Goal: Book appointment/travel/reservation

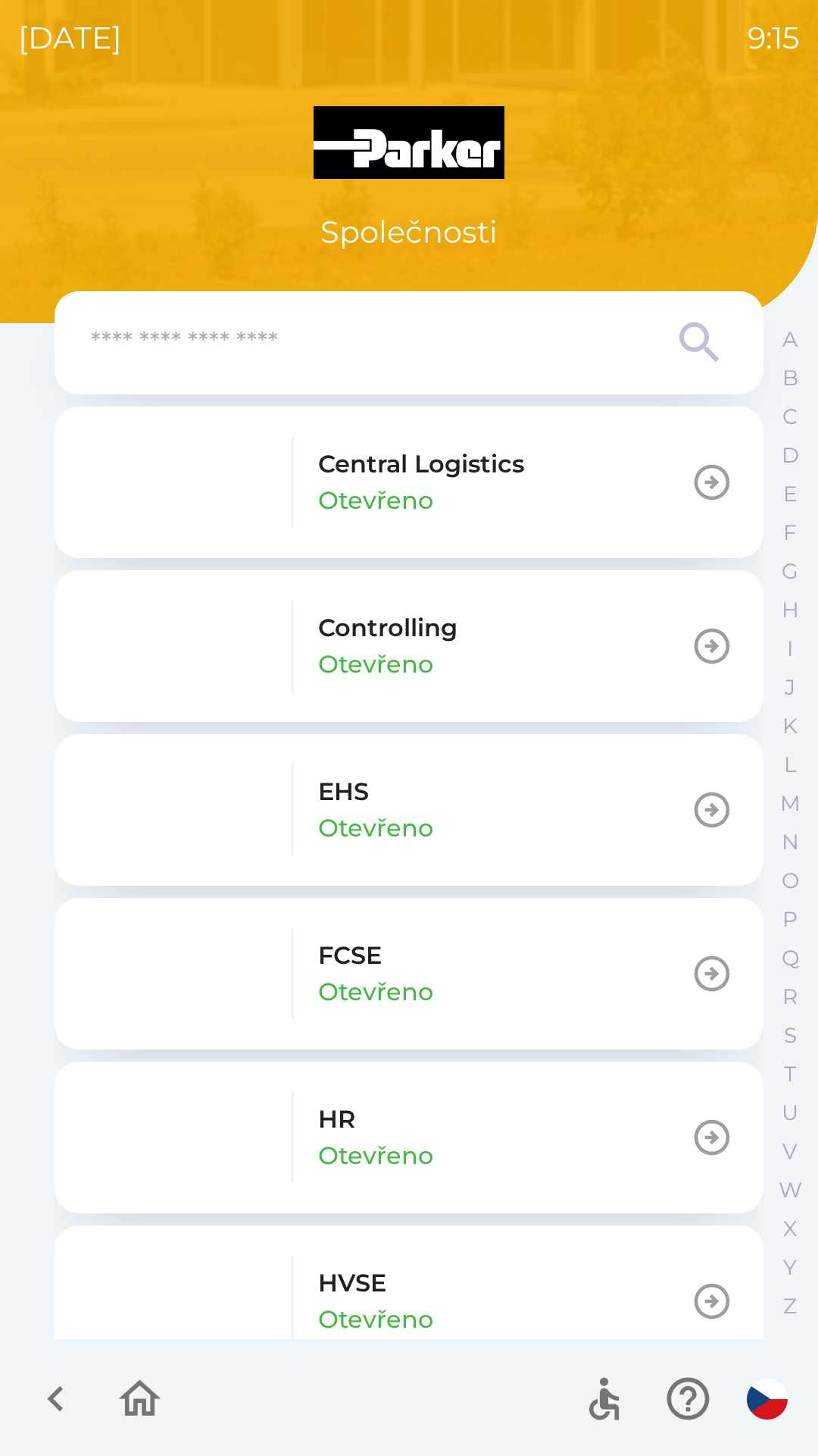
click at [322, 1123] on p "HR" at bounding box center [337, 1119] width 37 height 37
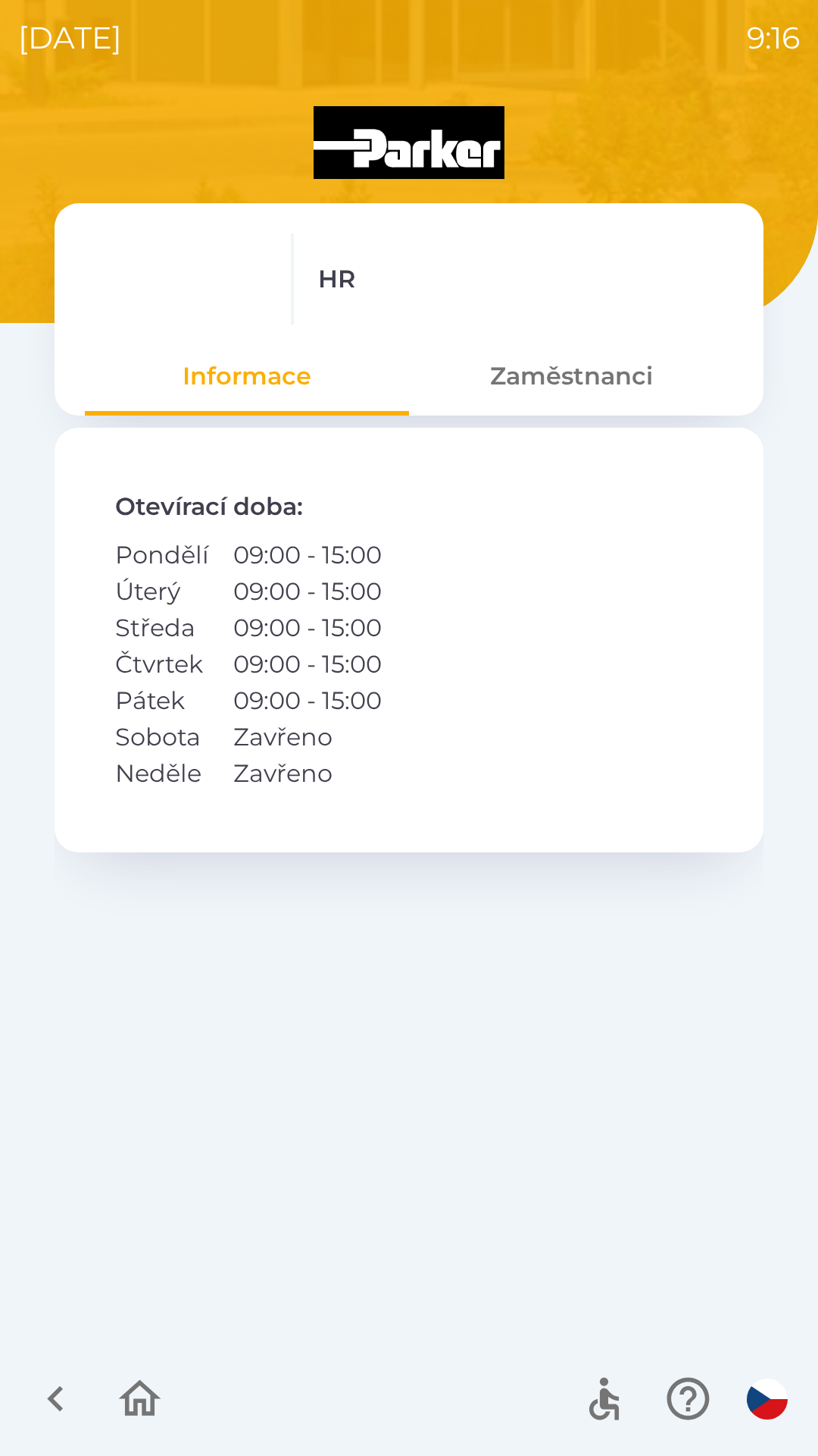
click at [529, 377] on button "Zaměstnanci" at bounding box center [571, 375] width 324 height 54
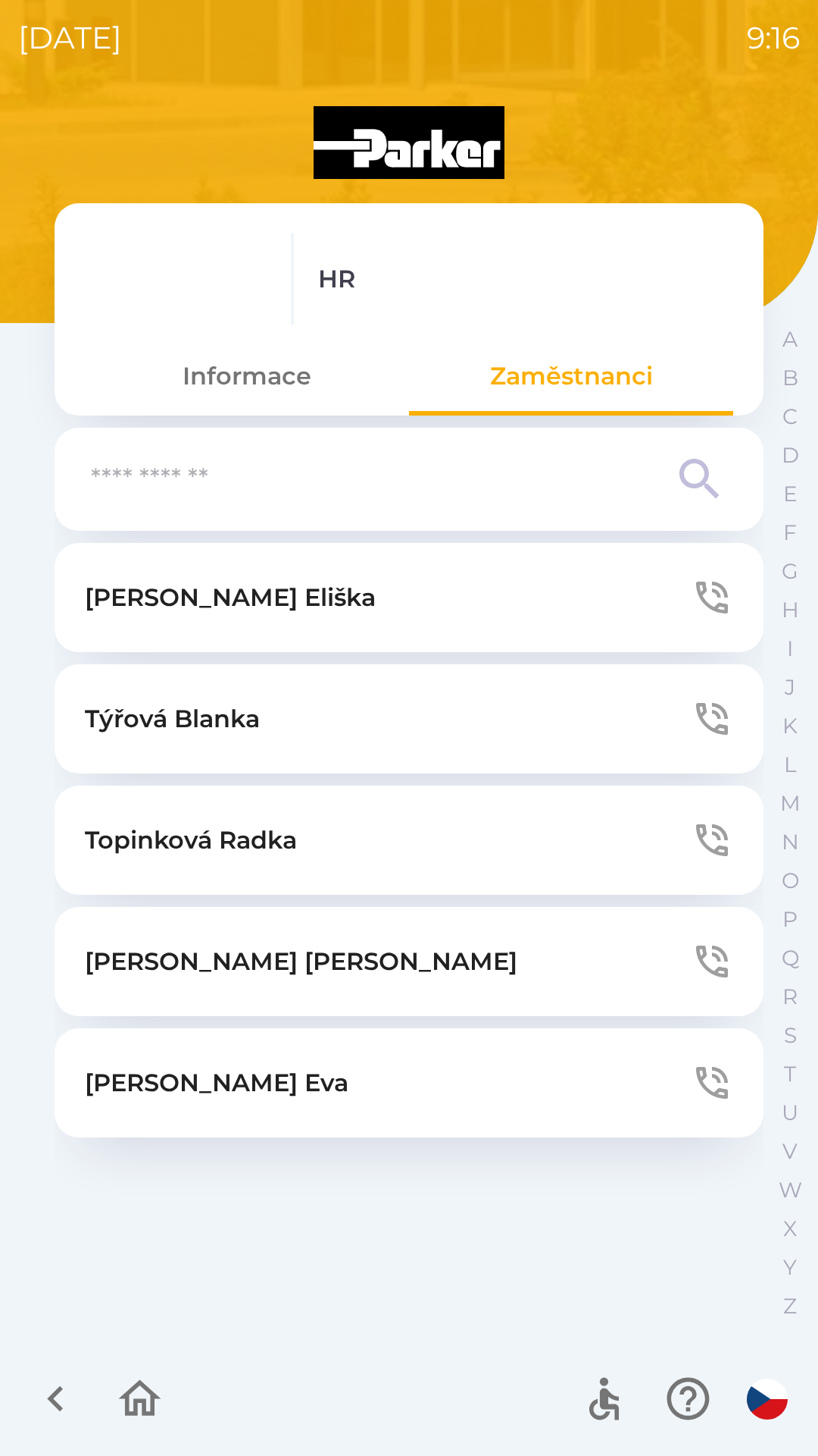
click at [160, 834] on p "[PERSON_NAME]" at bounding box center [191, 840] width 212 height 37
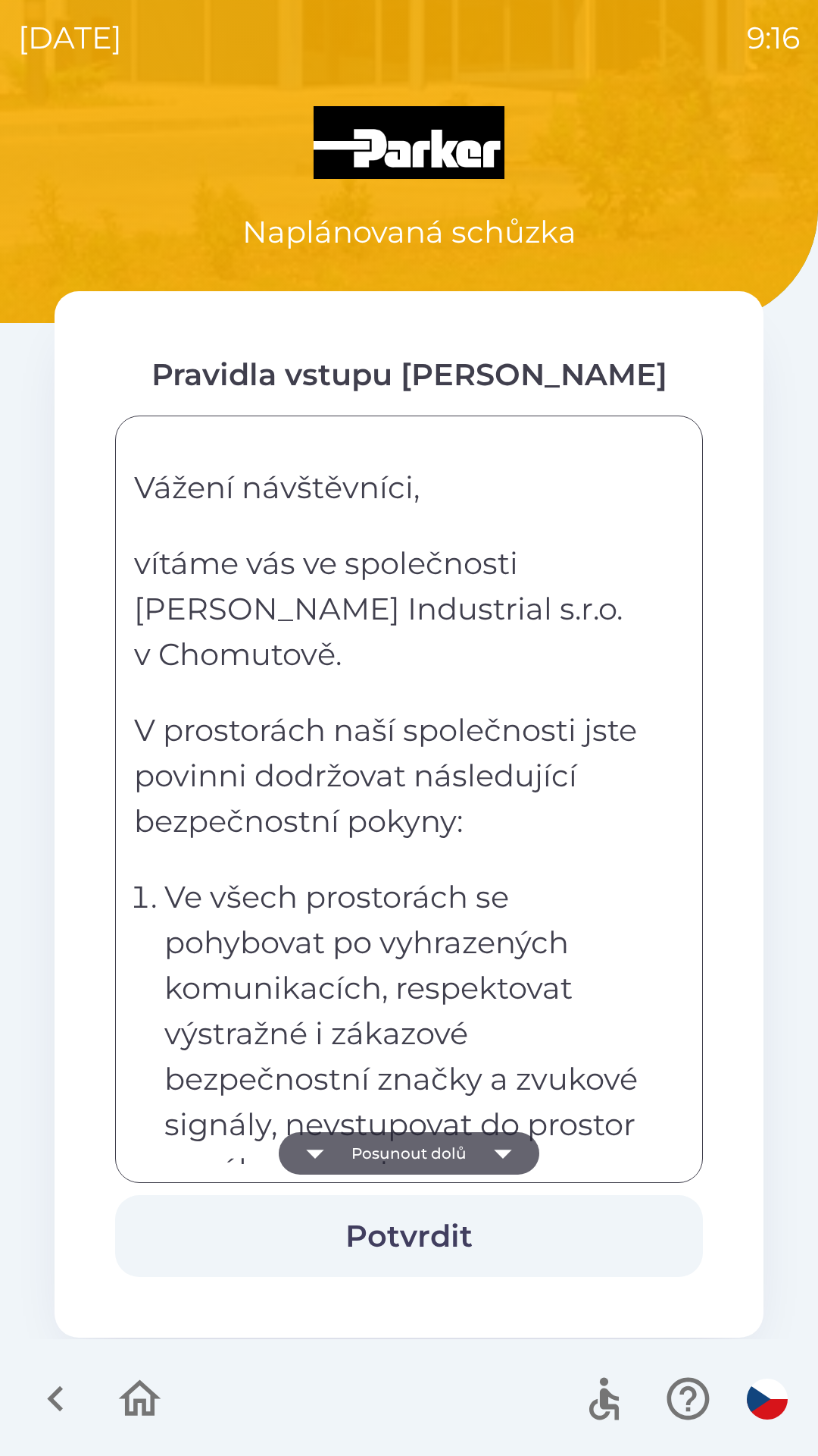
click at [416, 1219] on button "Potvrdit" at bounding box center [409, 1236] width 588 height 82
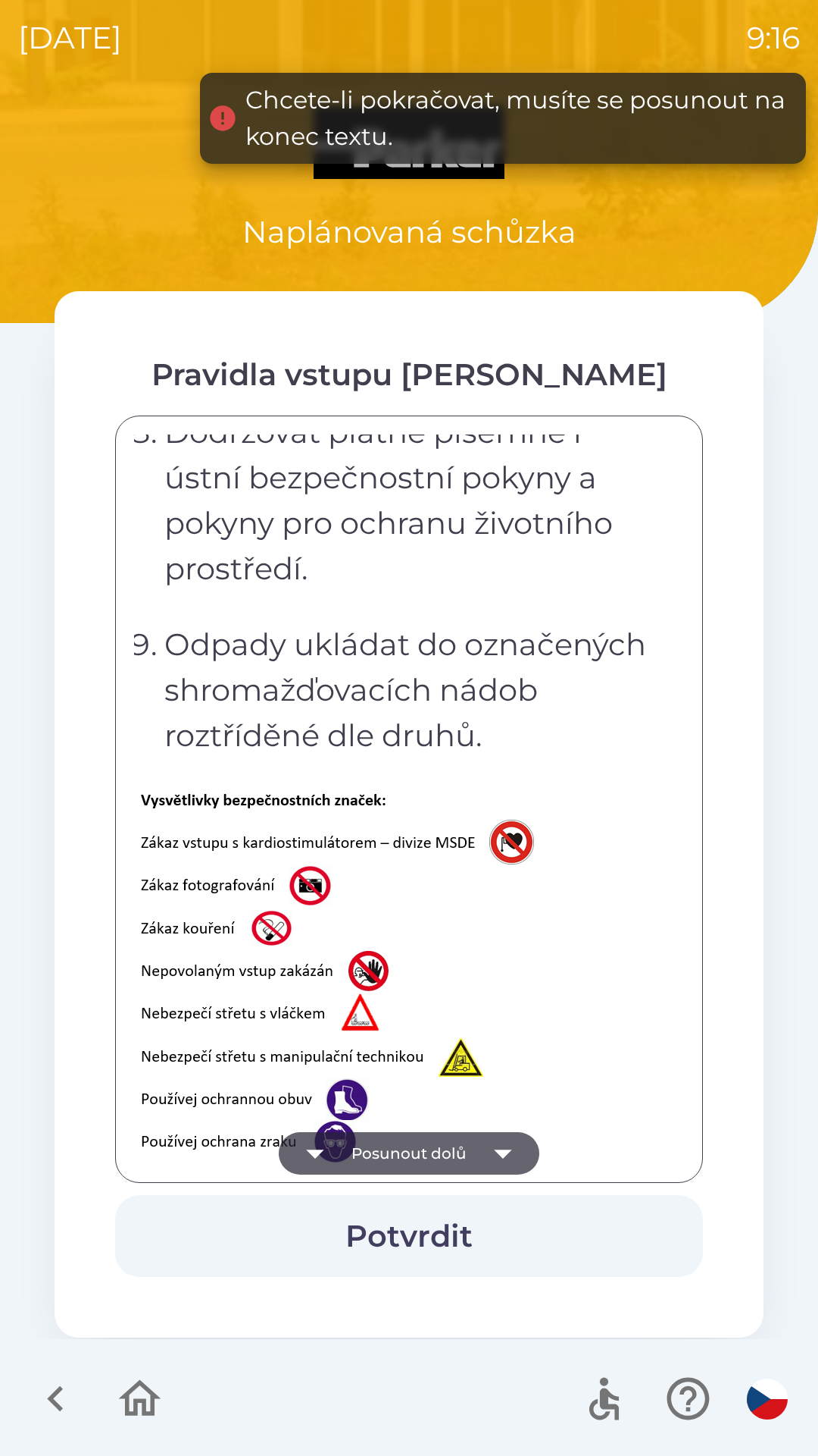
scroll to position [3023, 0]
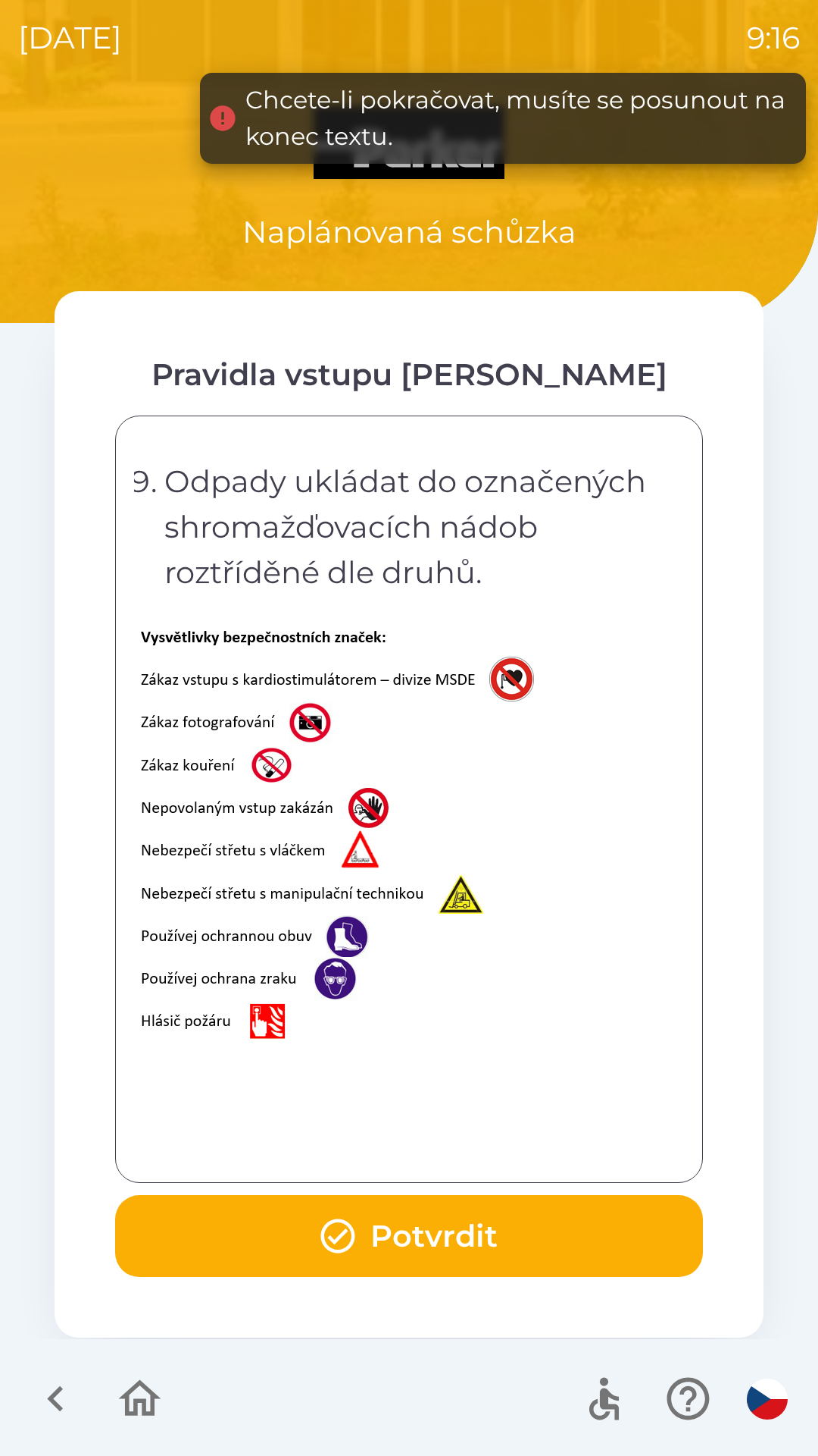
click at [380, 1221] on button "Potvrdit" at bounding box center [409, 1236] width 588 height 82
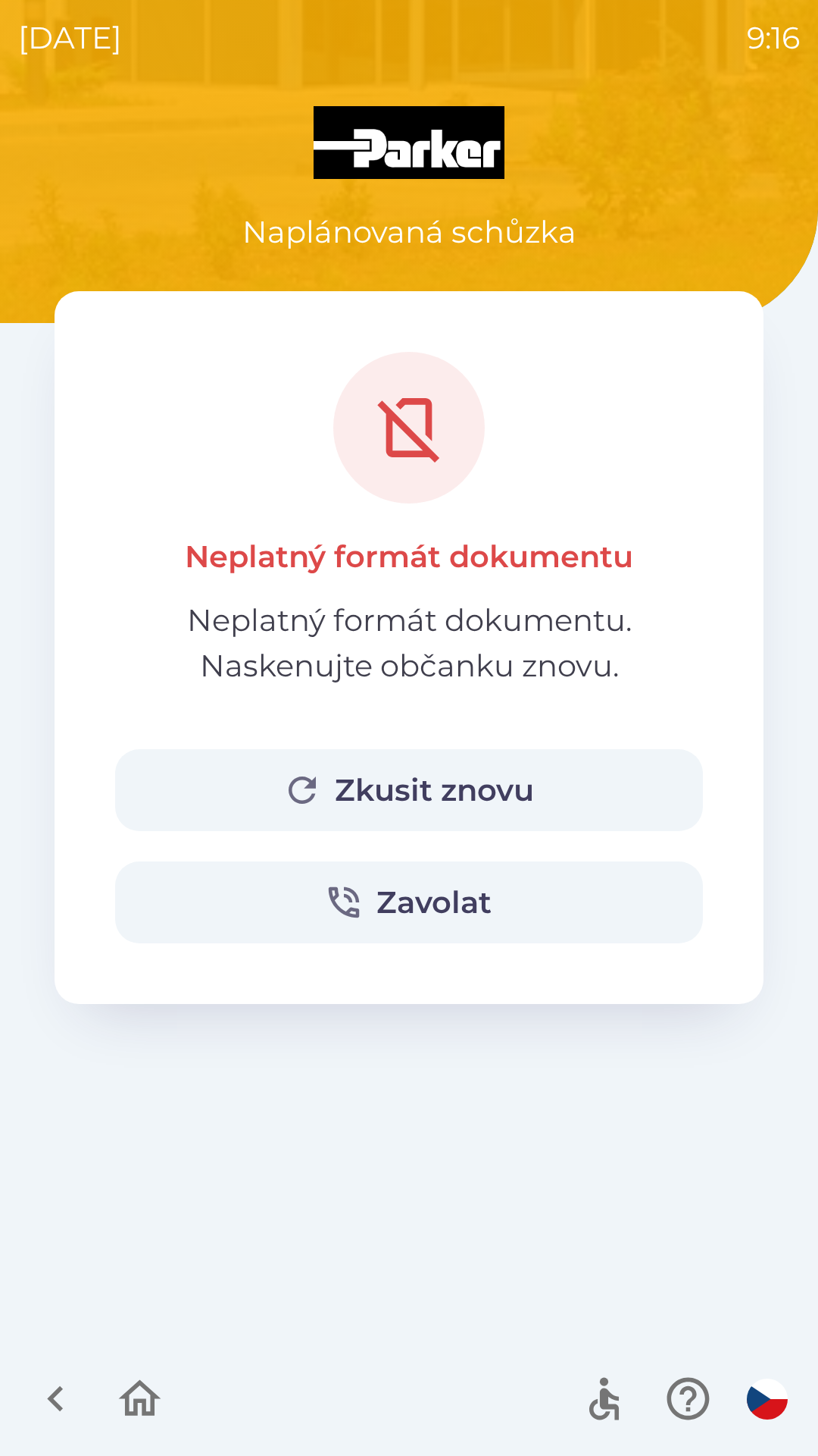
click at [309, 793] on icon "button" at bounding box center [302, 790] width 41 height 41
click at [330, 794] on button "Zkusit znovu" at bounding box center [409, 790] width 588 height 82
click at [388, 789] on button "Zkusit znovu" at bounding box center [409, 790] width 588 height 82
click at [299, 786] on icon "button" at bounding box center [302, 790] width 41 height 41
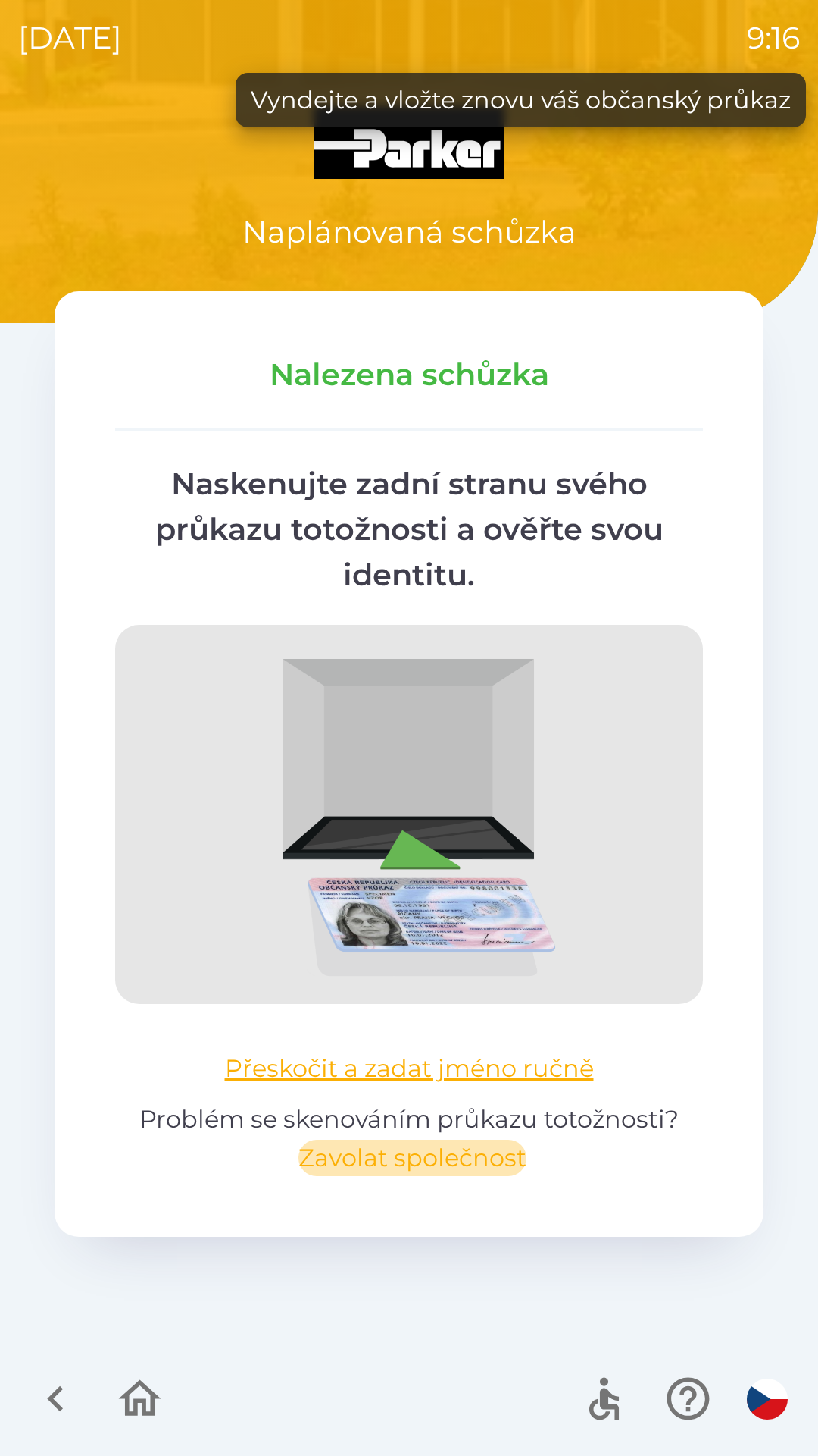
click at [395, 1160] on button "Zavolat společnost" at bounding box center [413, 1157] width 228 height 37
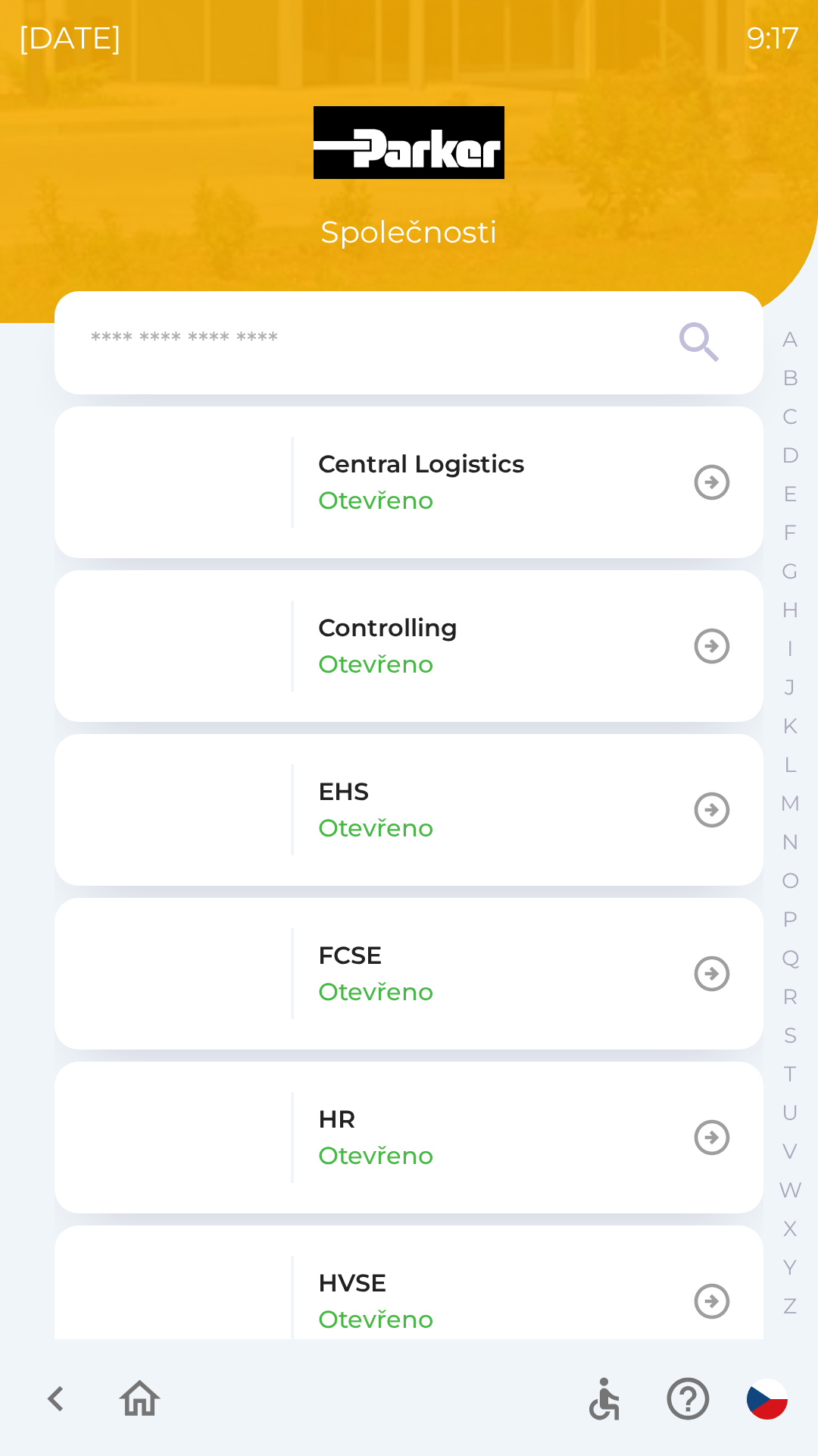
click at [339, 1117] on p "HR" at bounding box center [337, 1119] width 37 height 37
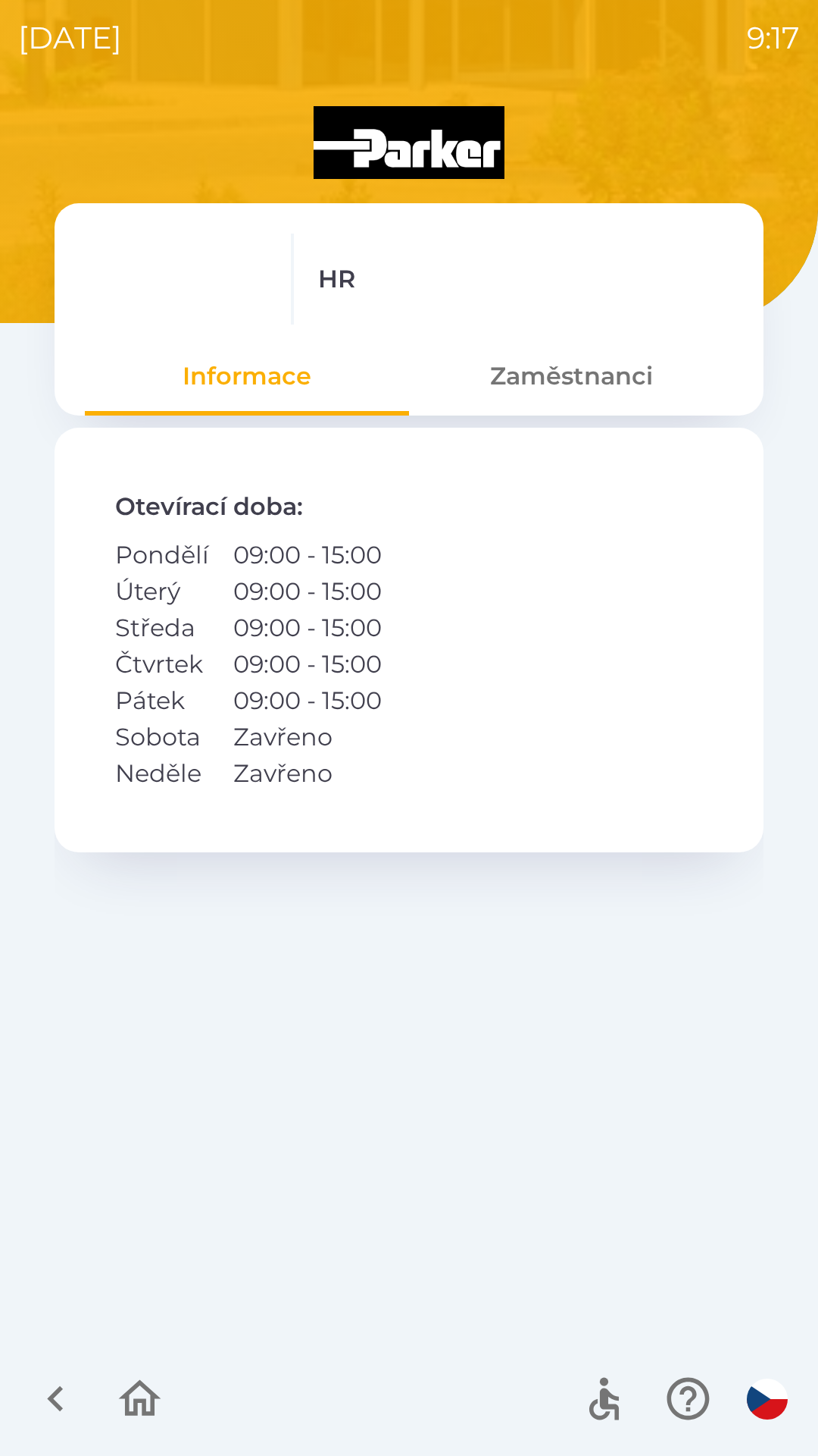
click at [519, 374] on button "Zaměstnanci" at bounding box center [571, 375] width 324 height 54
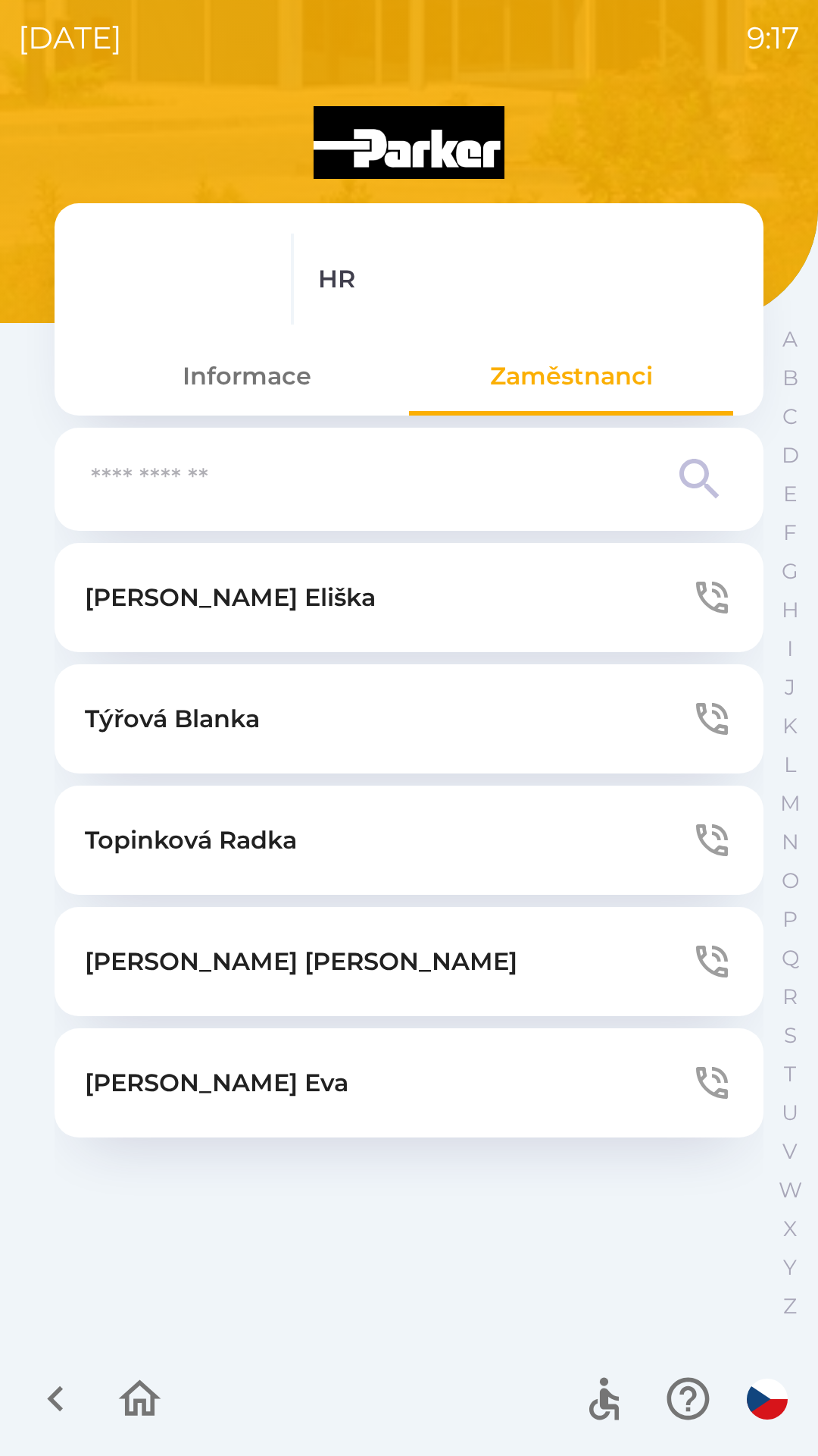
click at [167, 822] on p "[PERSON_NAME]" at bounding box center [191, 840] width 212 height 37
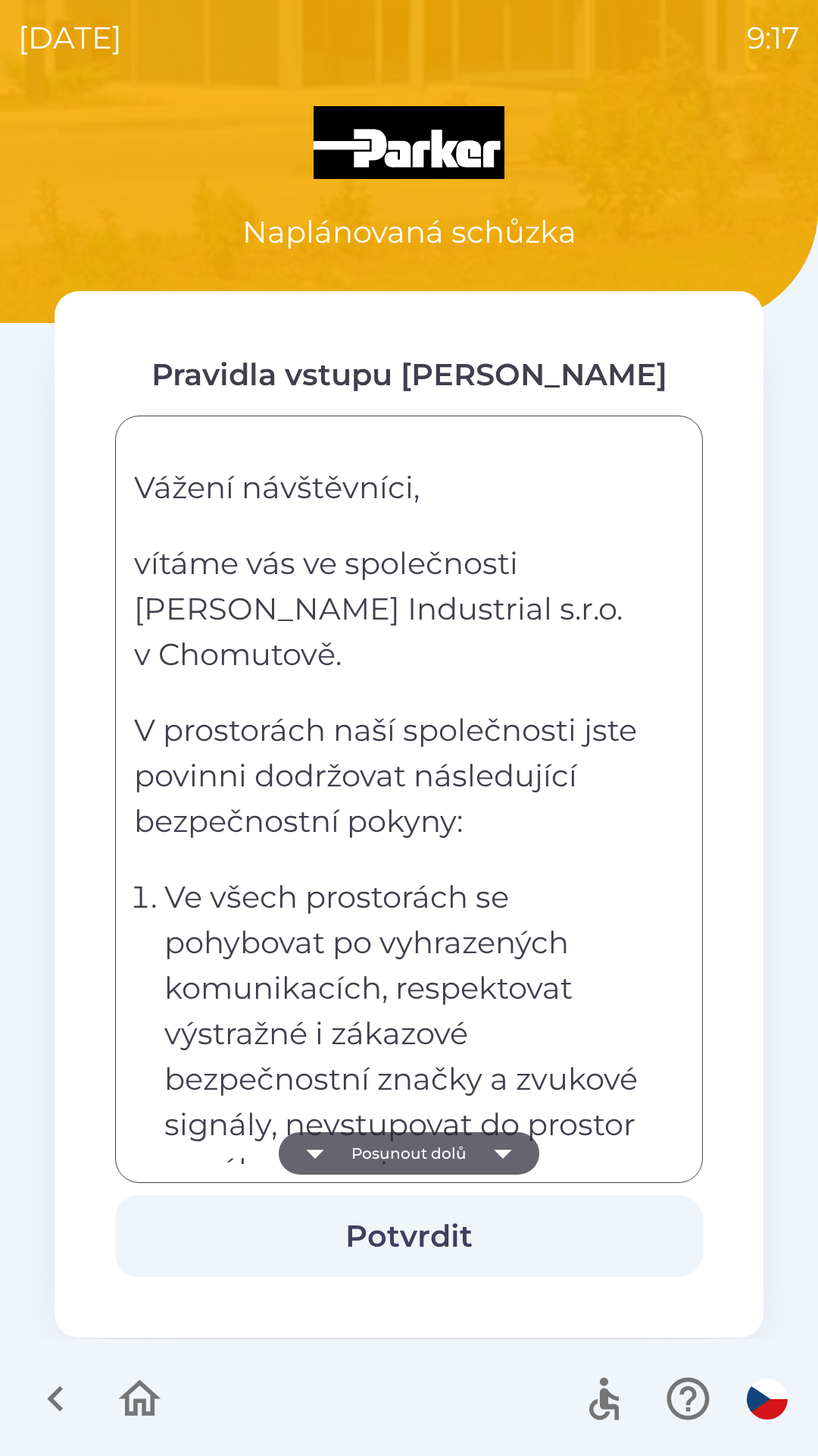
click at [407, 1227] on button "Potvrdit" at bounding box center [409, 1236] width 588 height 82
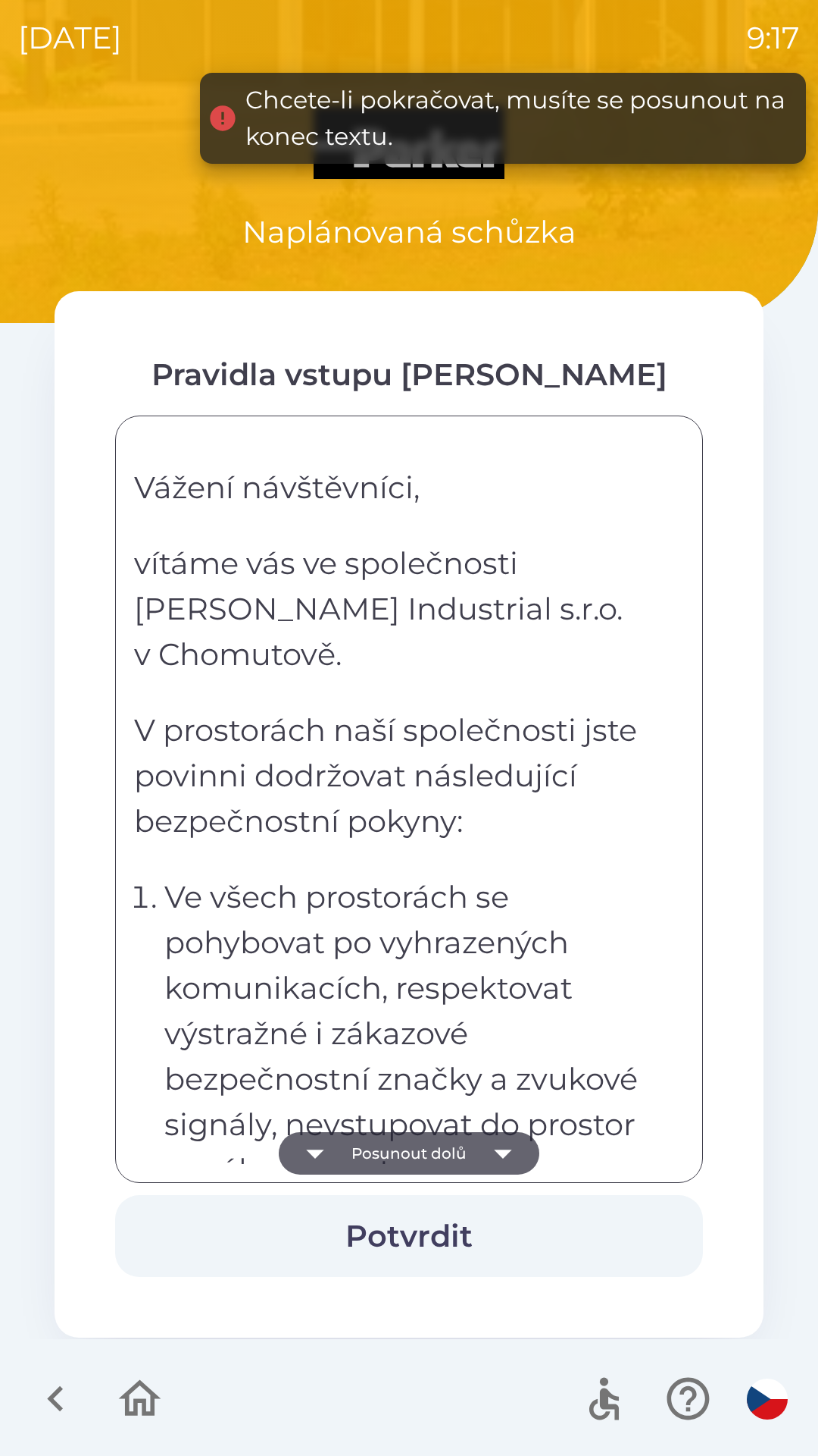
click at [400, 1145] on button "Posunout dolů" at bounding box center [409, 1154] width 261 height 43
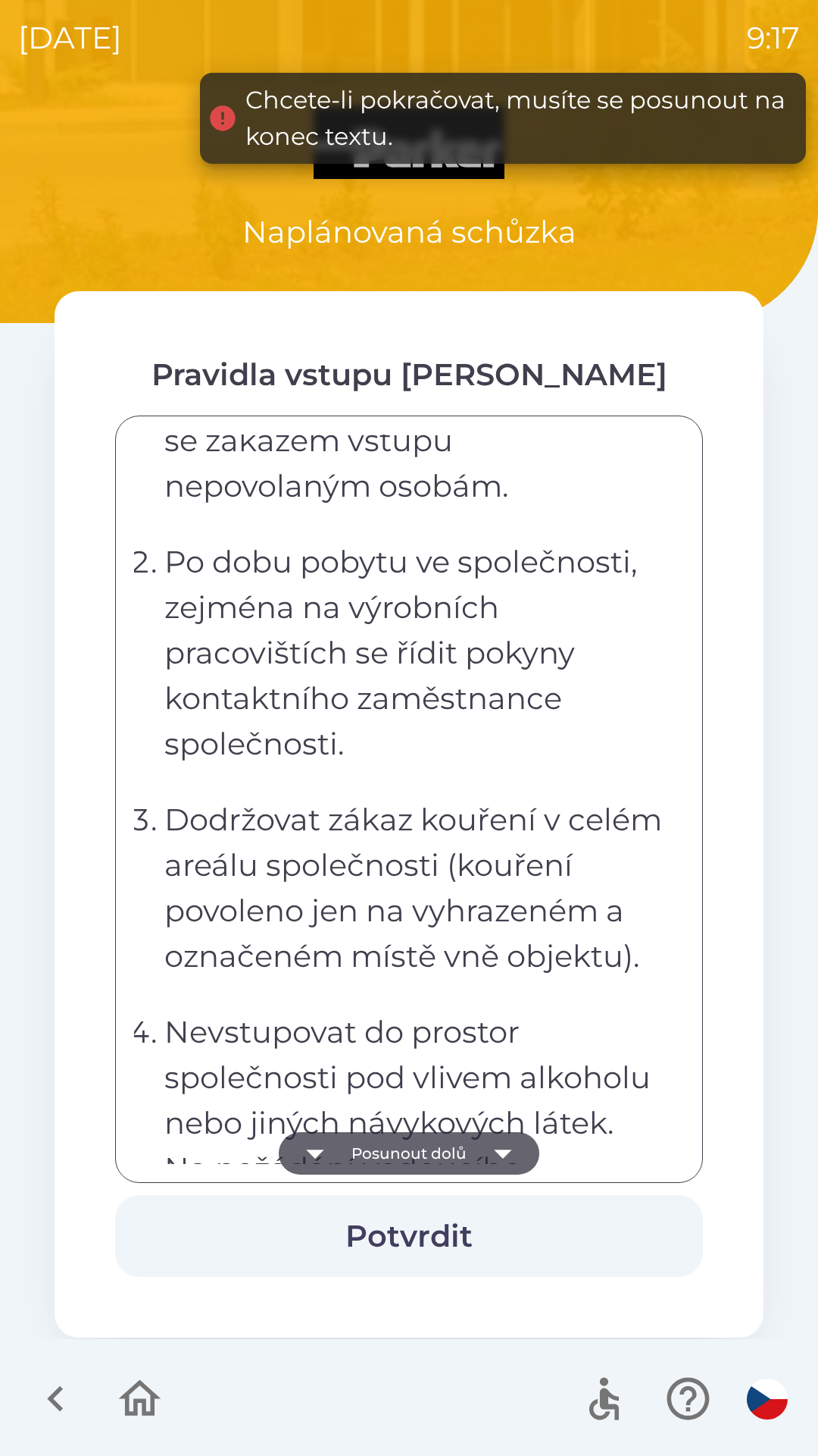
click at [403, 1156] on button "Posunout dolů" at bounding box center [409, 1154] width 261 height 43
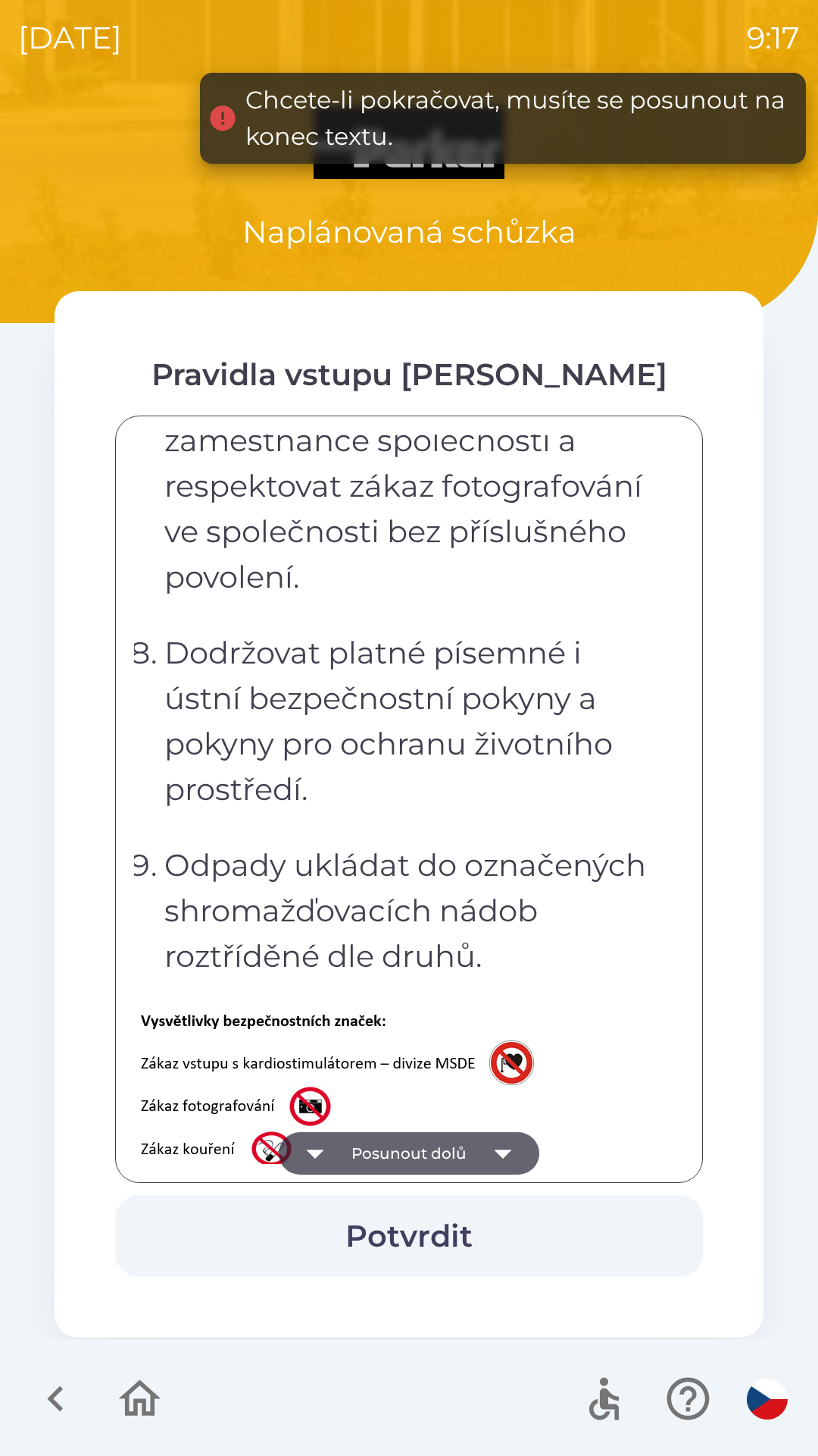
scroll to position [3023, 0]
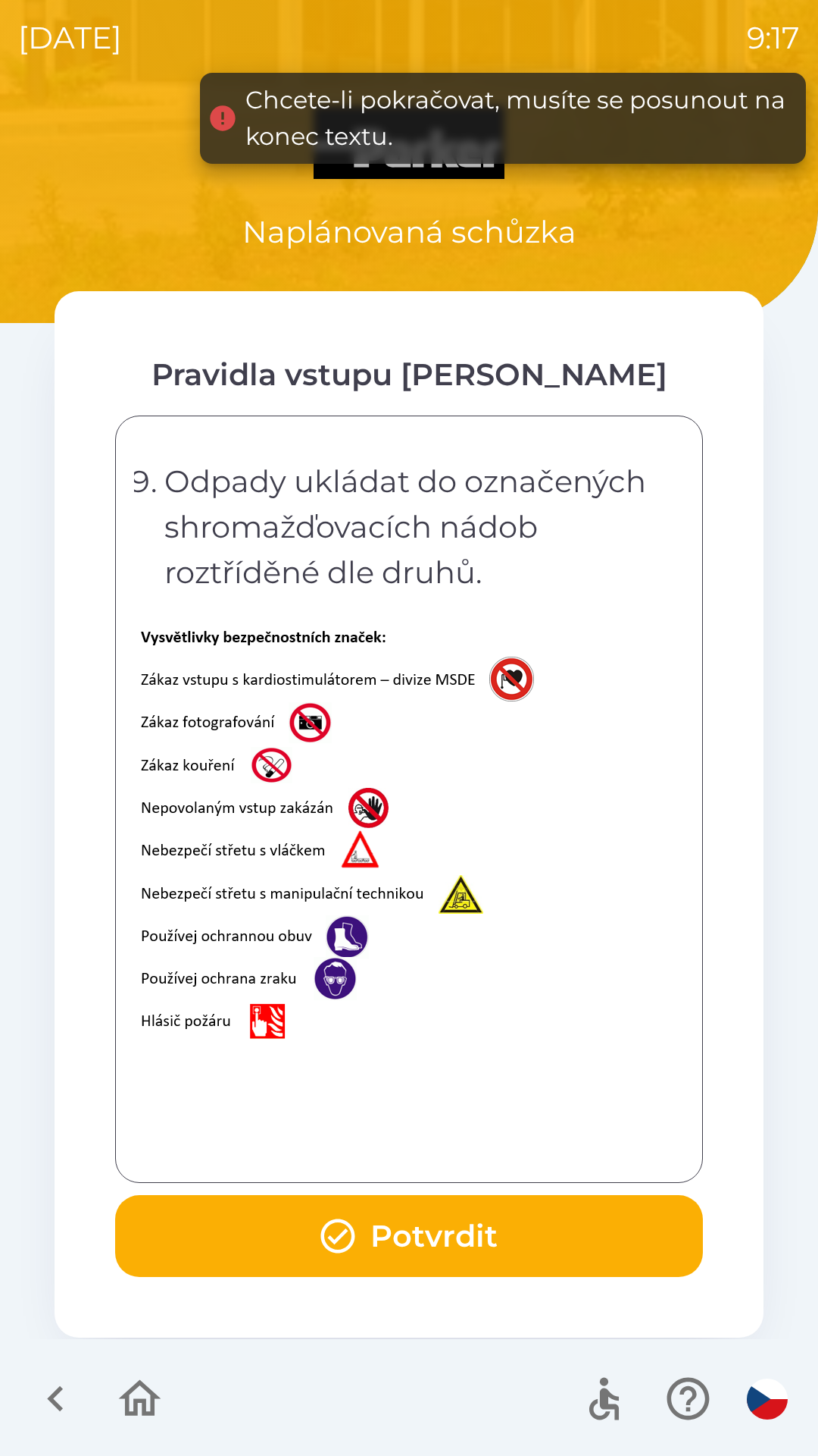
click at [395, 1229] on button "Potvrdit" at bounding box center [409, 1236] width 588 height 82
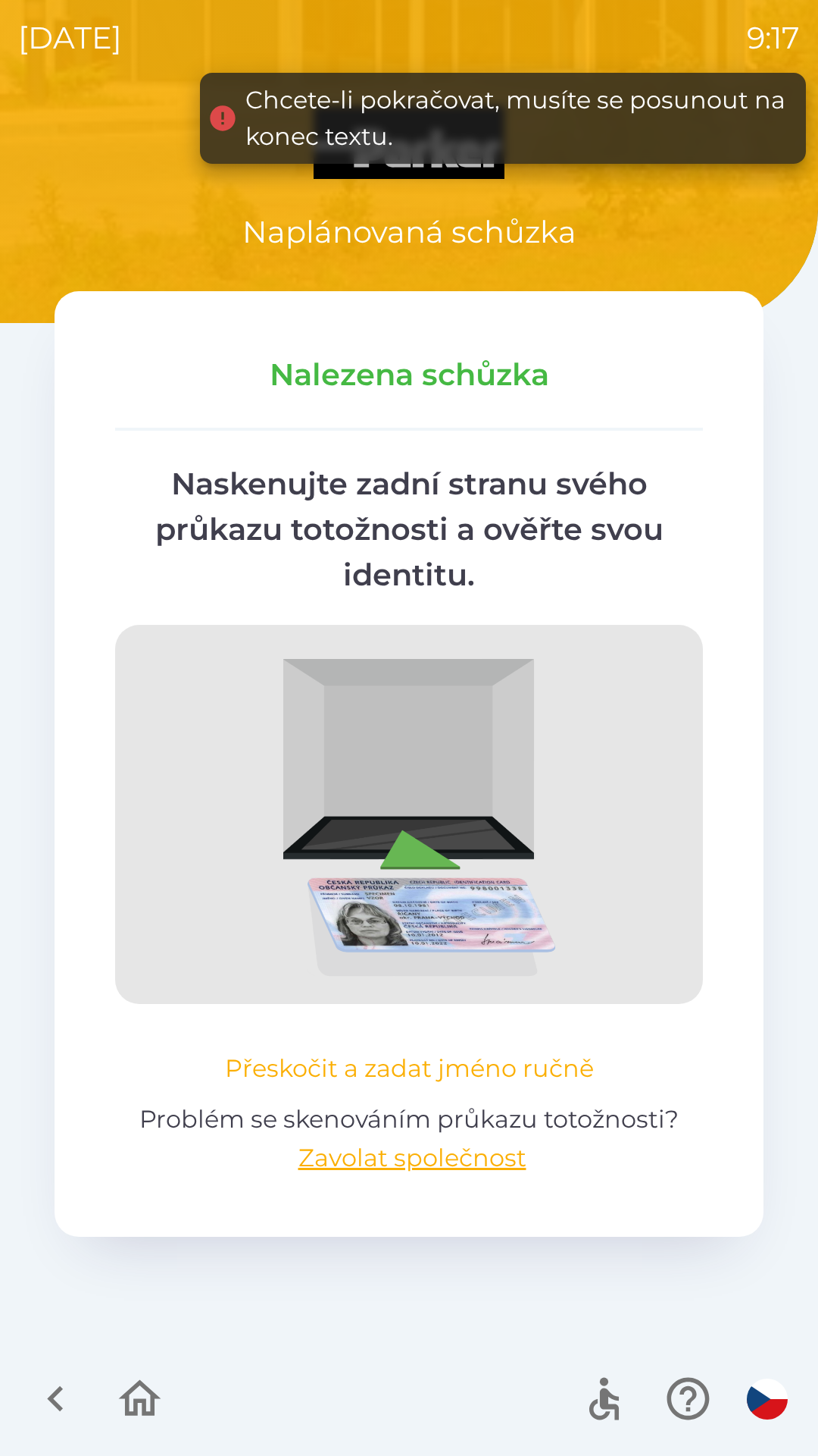
click at [323, 1063] on button "Přeskočit a zadat jméno ručně" at bounding box center [410, 1068] width 381 height 37
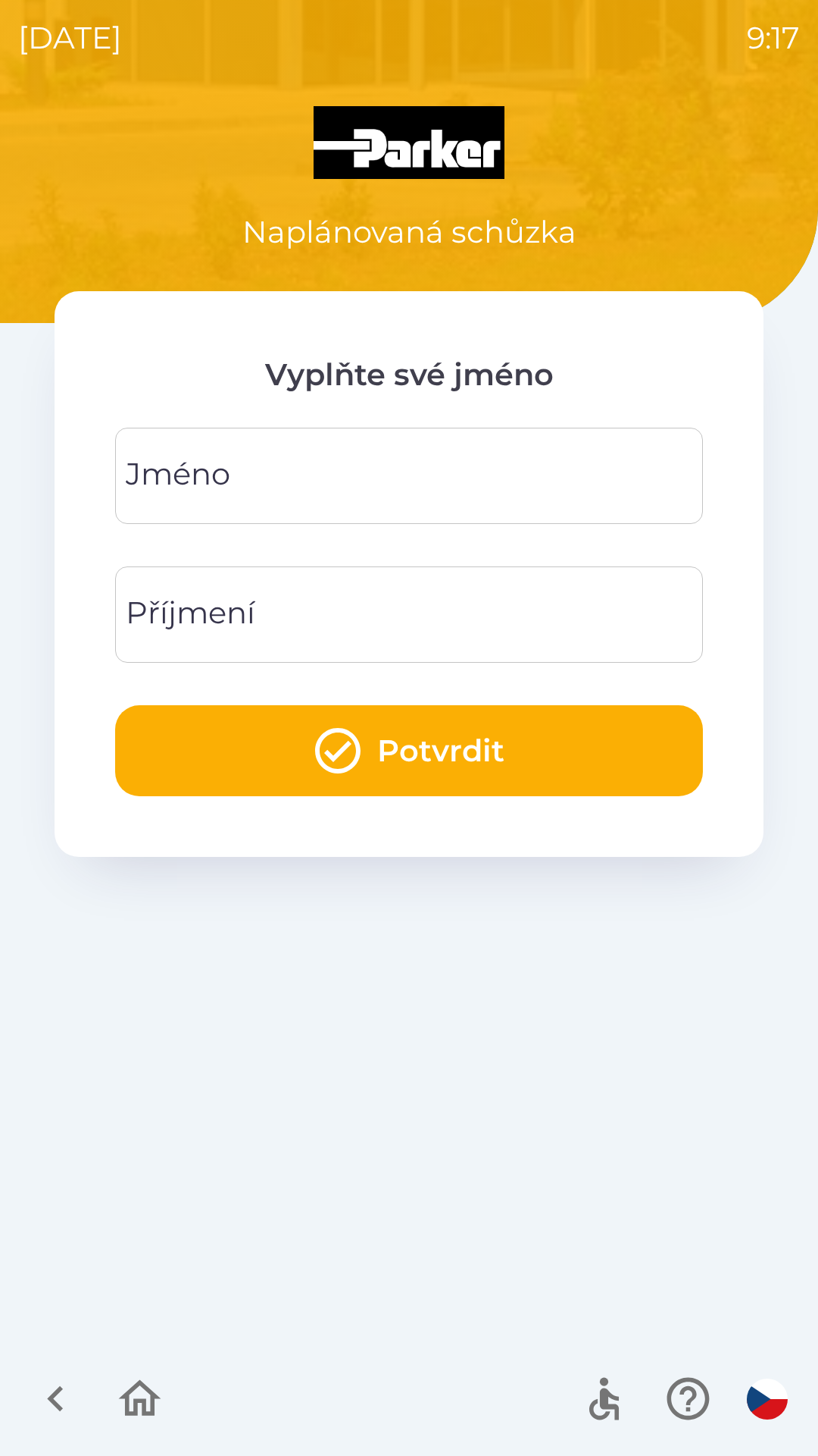
click at [195, 483] on div "[PERSON_NAME]" at bounding box center [409, 476] width 588 height 96
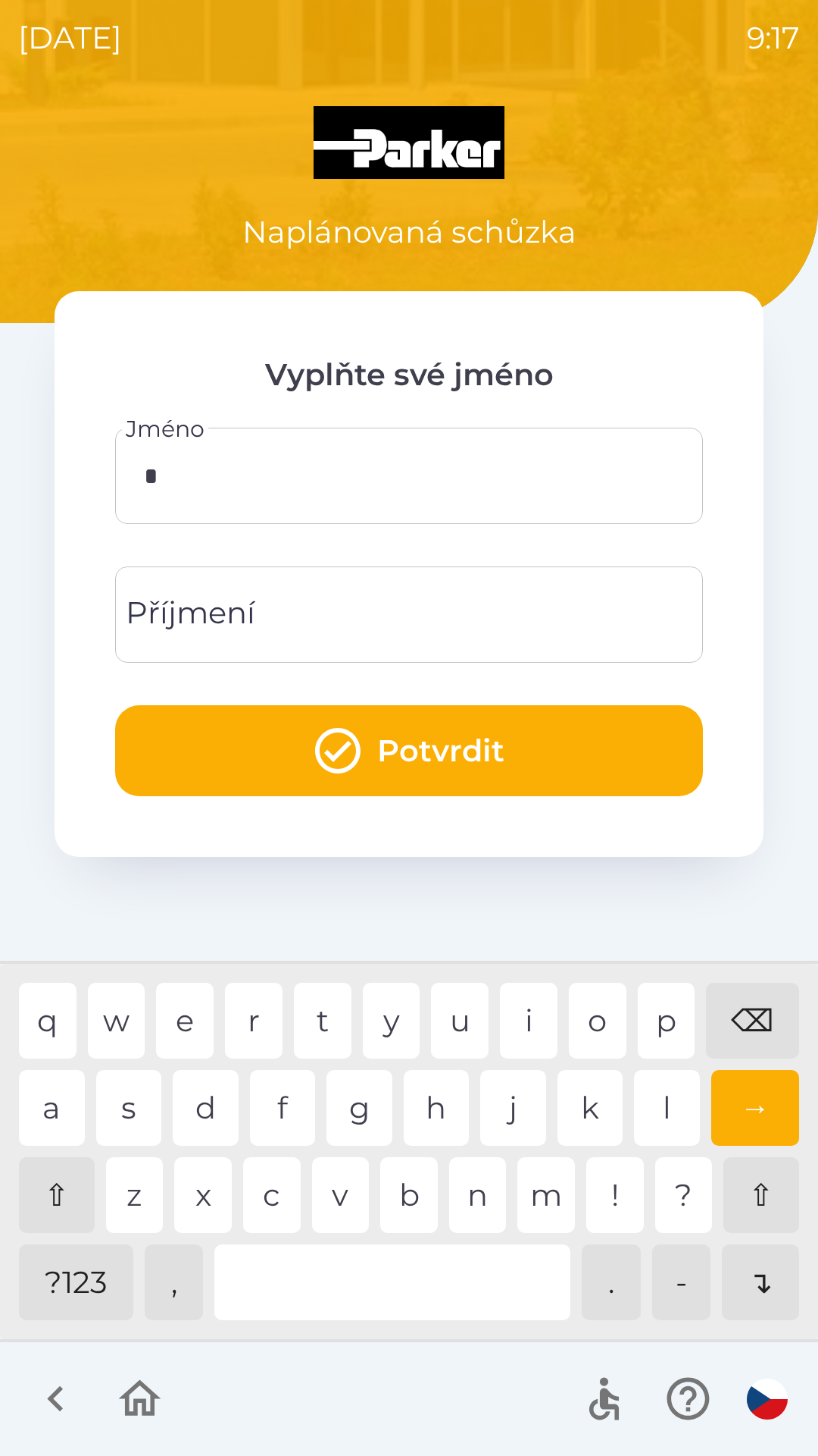
click at [48, 1196] on div "⇧" at bounding box center [56, 1195] width 76 height 76
type input "****"
click at [481, 1198] on div "n" at bounding box center [478, 1195] width 58 height 76
click at [190, 618] on div "Příjmení Příjmení" at bounding box center [409, 614] width 588 height 96
click at [47, 1194] on div "⇧" at bounding box center [56, 1195] width 76 height 76
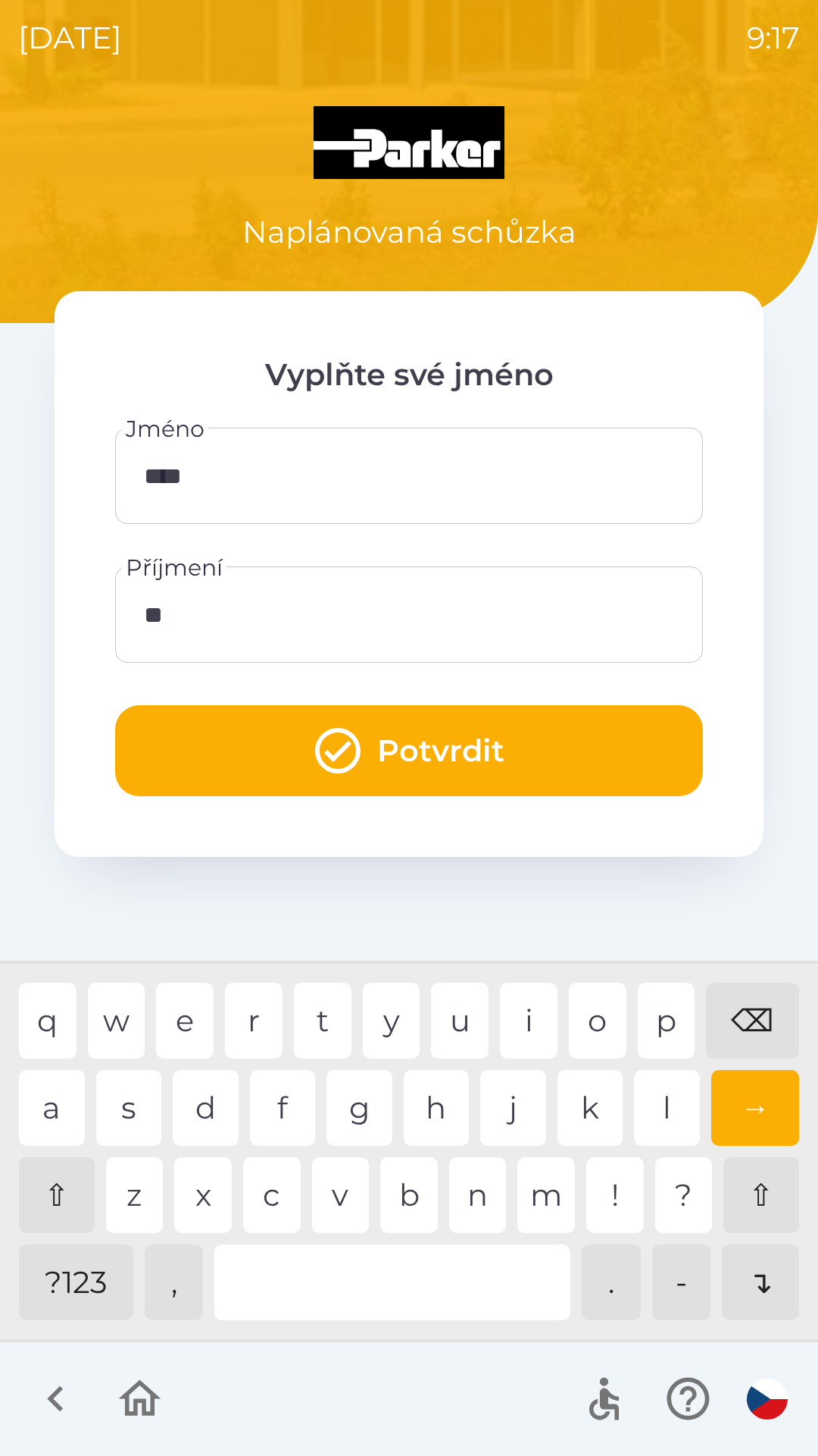
click at [184, 1021] on div "e" at bounding box center [184, 1020] width 58 height 76
type input "******"
click at [338, 1197] on div "v" at bounding box center [340, 1195] width 58 height 76
click at [420, 748] on button "Potvrdit" at bounding box center [409, 751] width 588 height 91
